Goal: Task Accomplishment & Management: Use online tool/utility

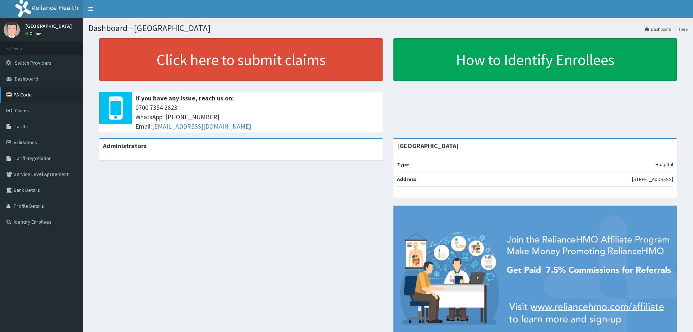
click at [39, 96] on link "PA Code" at bounding box center [41, 95] width 83 height 16
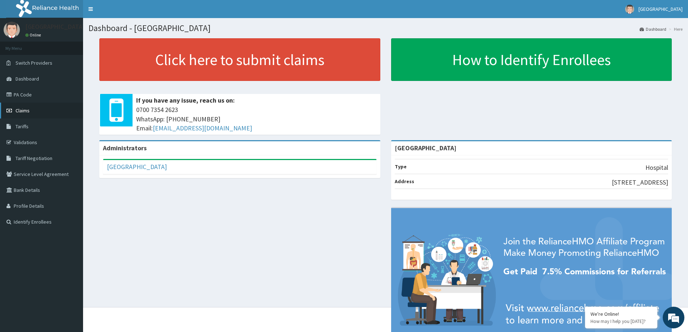
click at [55, 110] on link "Claims" at bounding box center [41, 111] width 83 height 16
click at [44, 91] on link "PA Code" at bounding box center [41, 95] width 83 height 16
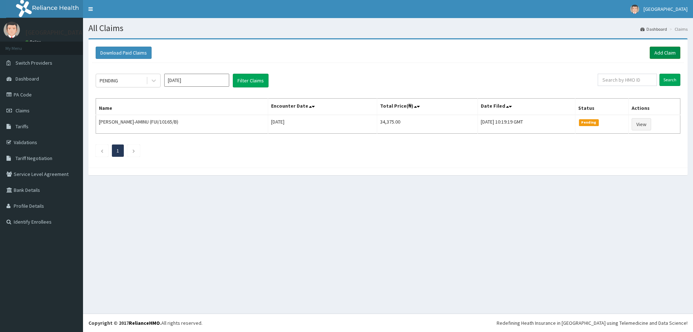
click at [678, 54] on link "Add Claim" at bounding box center [665, 53] width 31 height 12
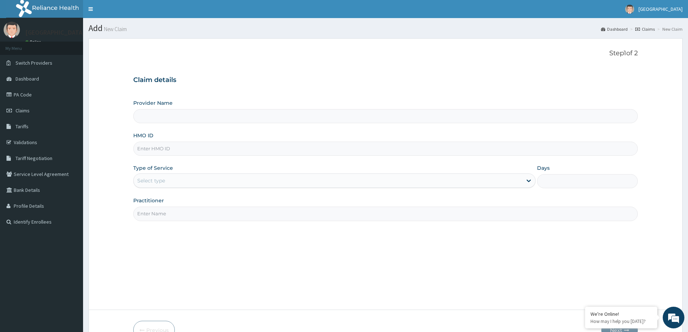
type input "[GEOGRAPHIC_DATA]"
